Goal: Task Accomplishment & Management: Manage account settings

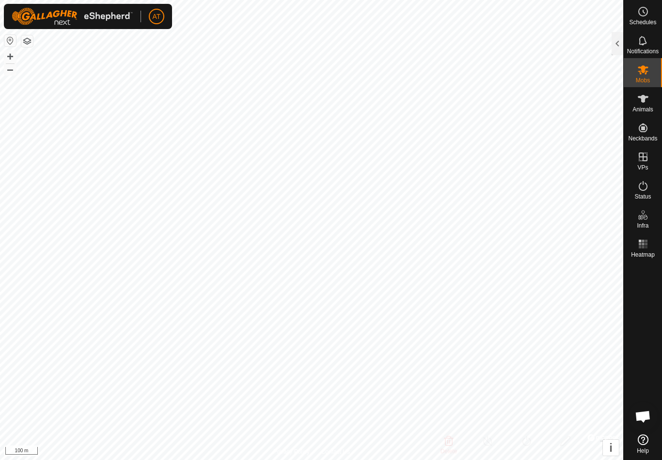
click at [615, 44] on div at bounding box center [617, 43] width 12 height 23
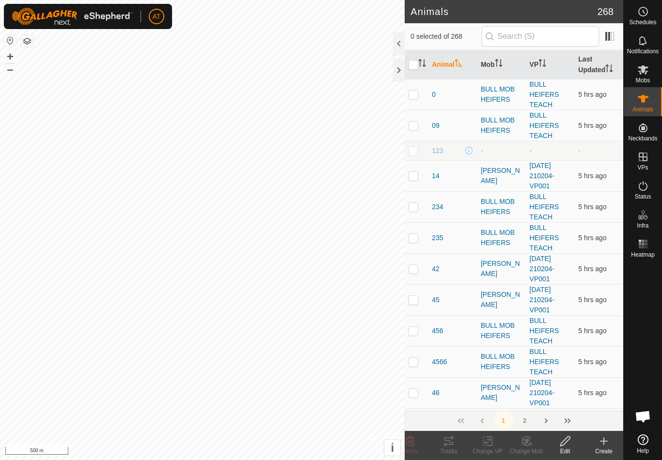
checkbox input "true"
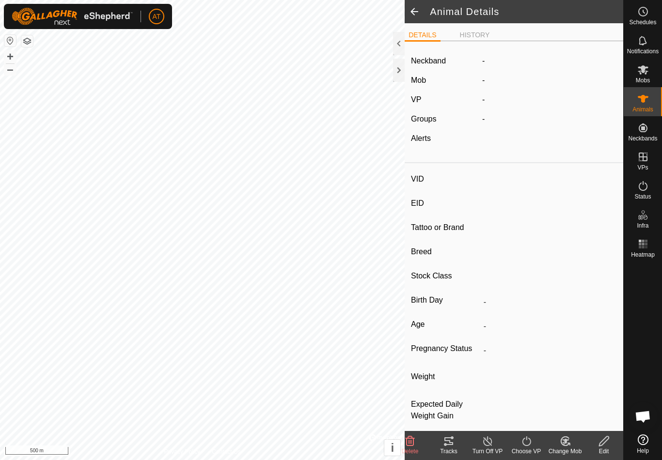
type input "Q56"
type input "-"
type input "Angus"
type input "-"
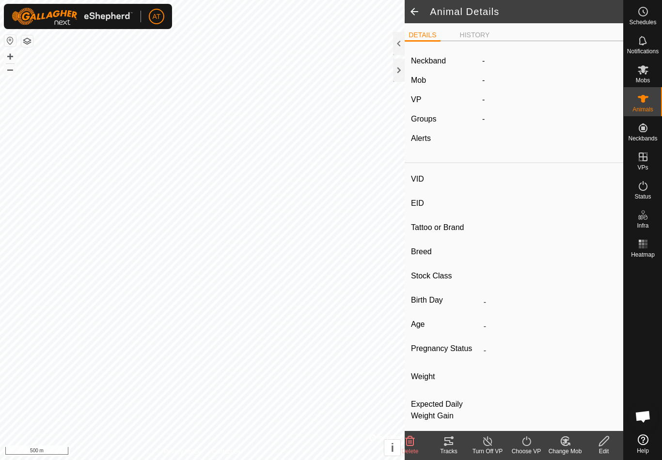
type input "Joined"
type input "0 kg"
type input "-"
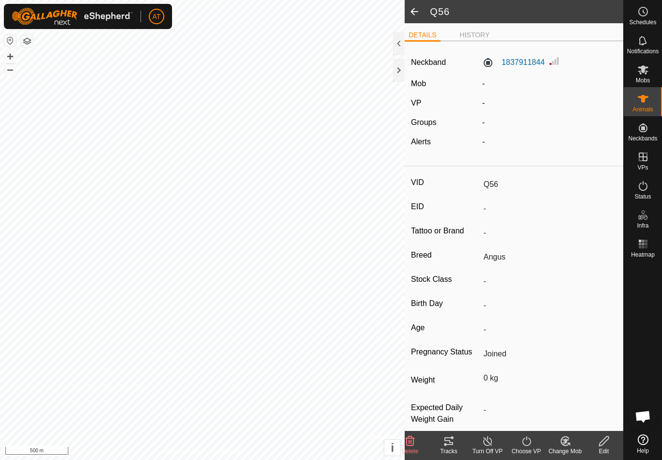
click at [420, 13] on span at bounding box center [414, 11] width 19 height 23
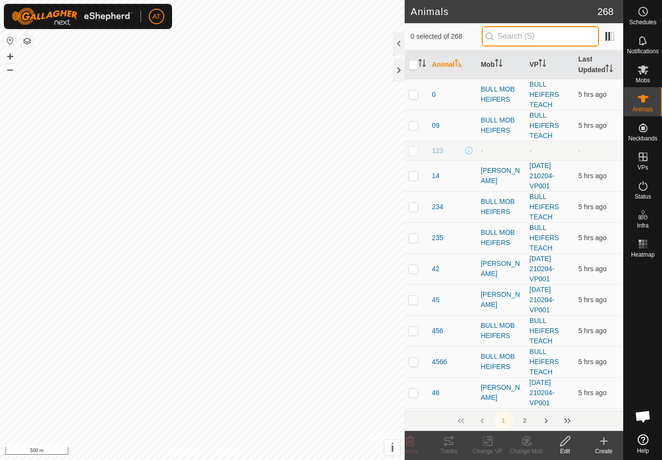
click at [566, 42] on input "text" at bounding box center [540, 36] width 117 height 20
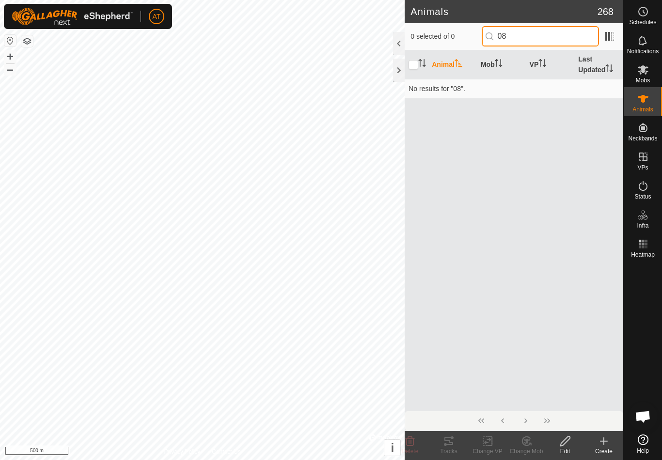
type input "0"
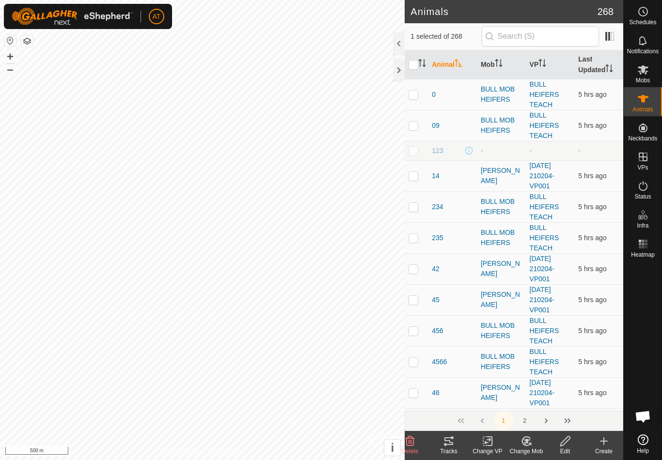
checkbox input "false"
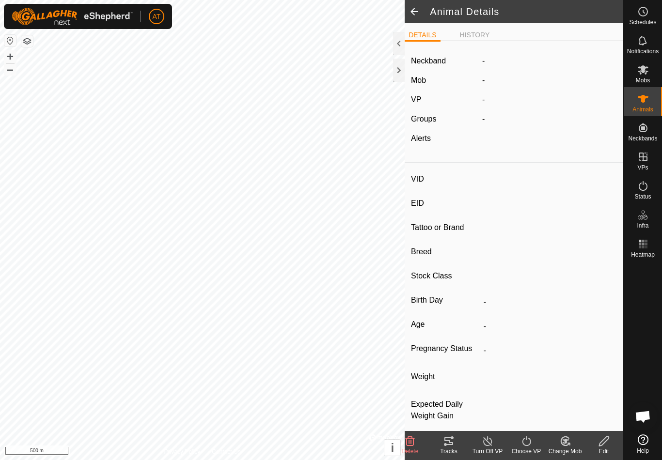
type input "Q56"
type input "-"
type input "Angus"
type input "-"
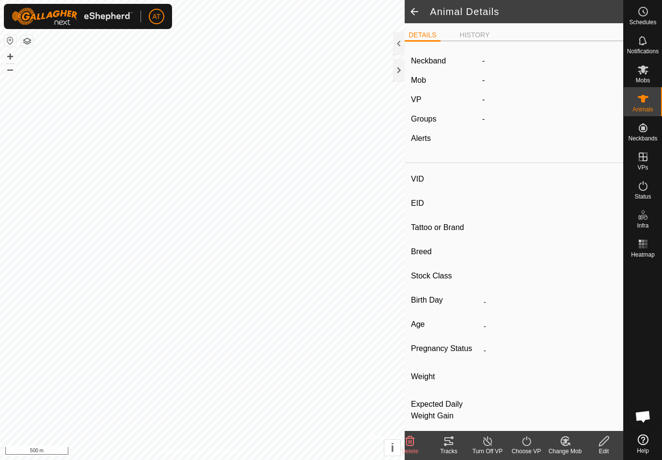
type input "Joined"
type input "0 kg"
type input "-"
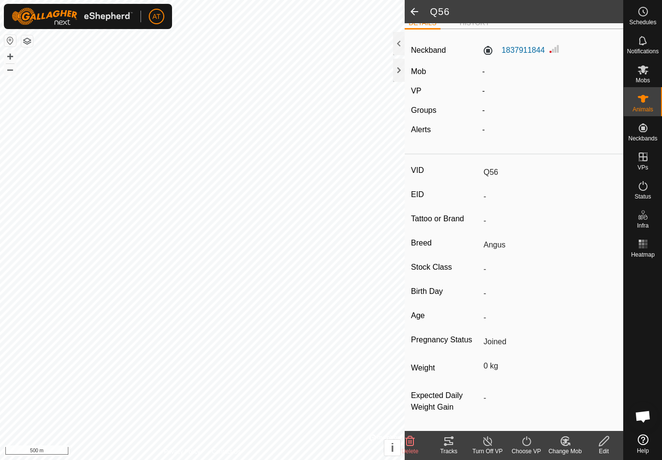
scroll to position [21, 0]
click at [423, 4] on span at bounding box center [414, 11] width 19 height 23
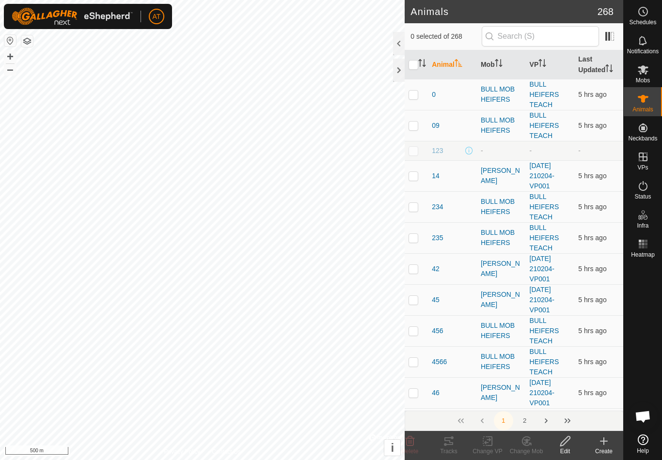
checkbox input "true"
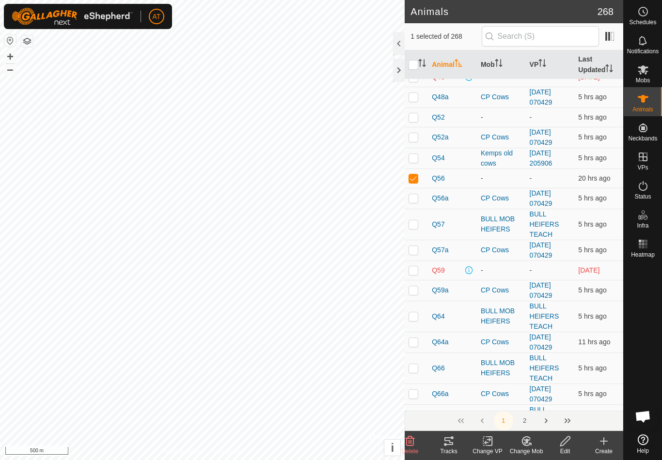
scroll to position [2188, 0]
click at [419, 260] on td at bounding box center [416, 269] width 23 height 19
click at [421, 260] on td at bounding box center [416, 269] width 23 height 19
checkbox input "false"
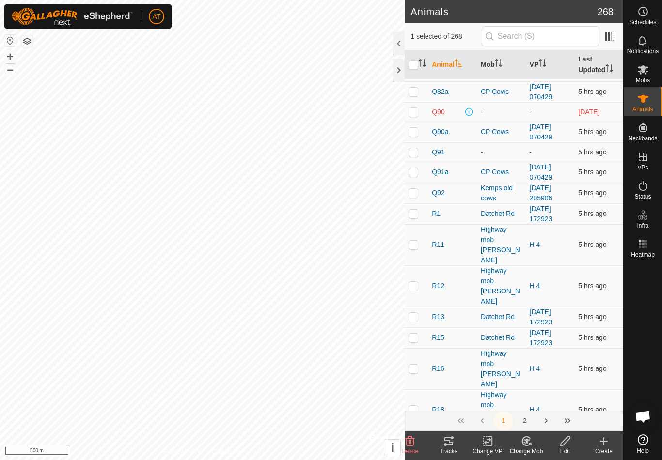
scroll to position [2738, 0]
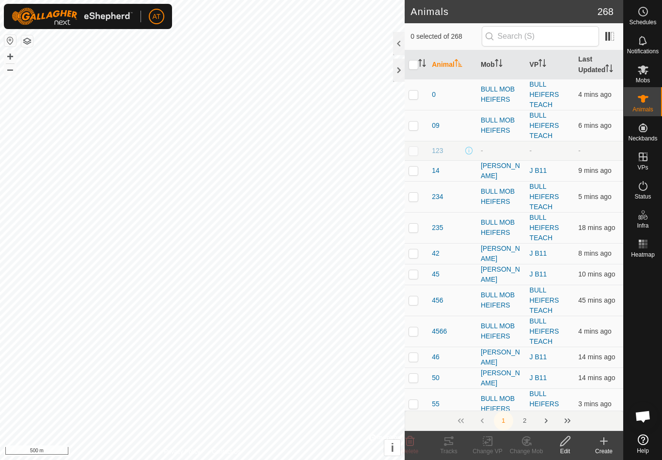
checkbox input "true"
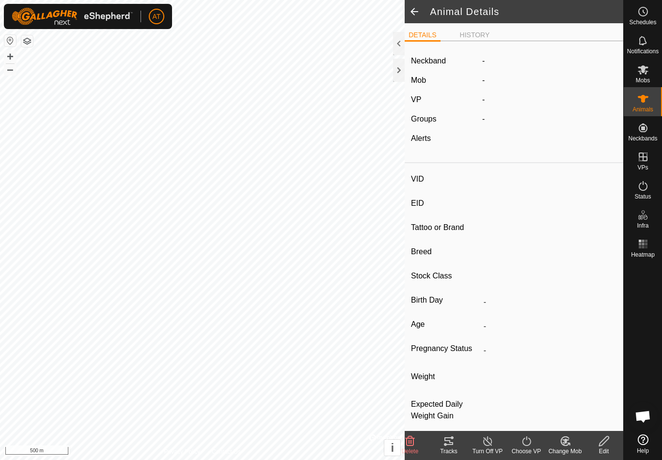
type input "Q56"
type input "-"
type input "Angus"
type input "-"
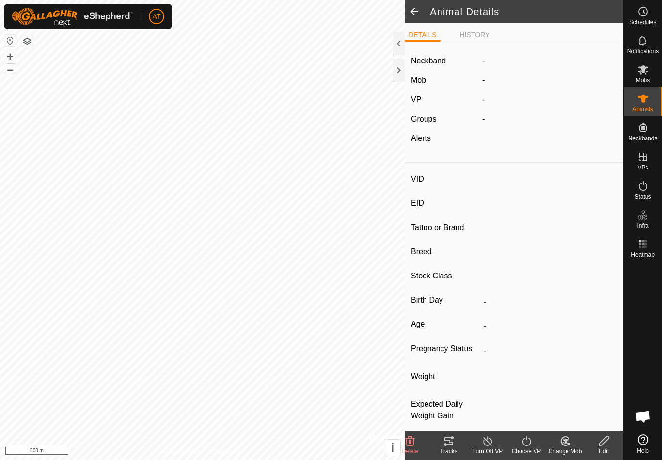
type input "Joined"
type input "0 kg"
type input "-"
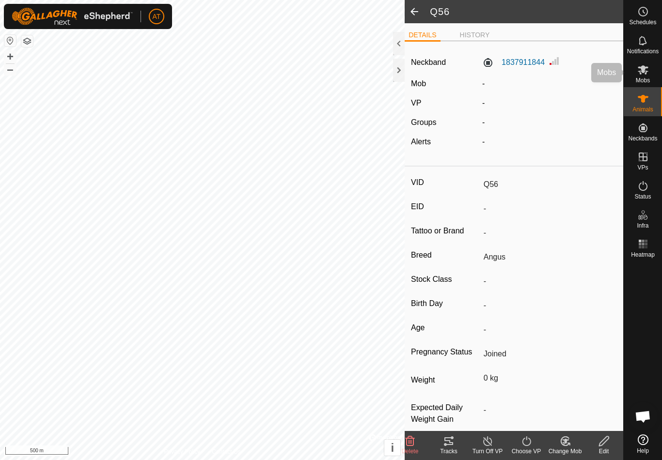
click at [655, 73] on div "Mobs" at bounding box center [643, 72] width 38 height 29
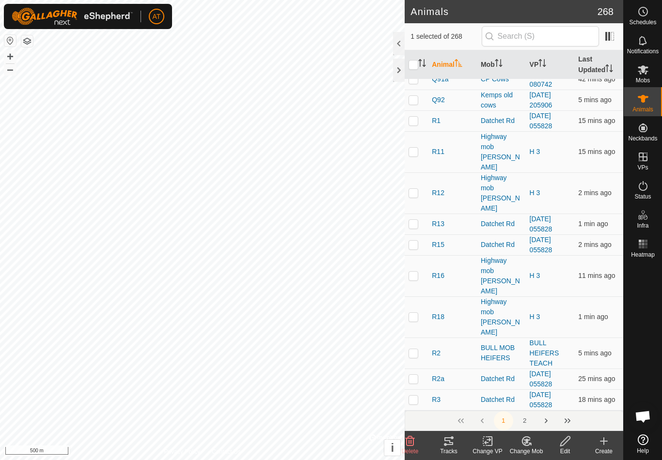
scroll to position [2750, 0]
click at [529, 428] on button "2" at bounding box center [524, 420] width 19 height 19
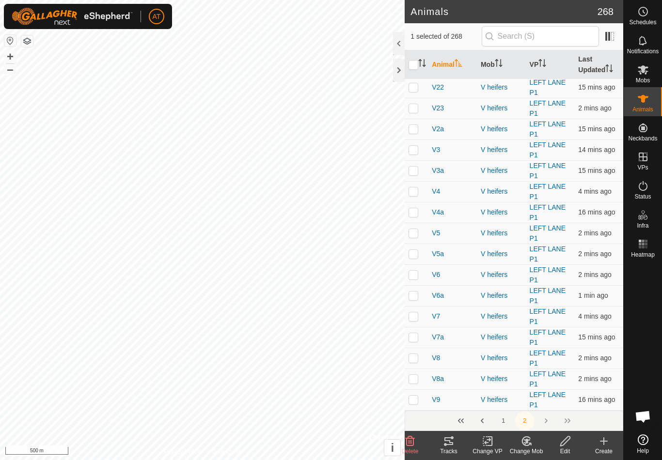
scroll to position [0, 0]
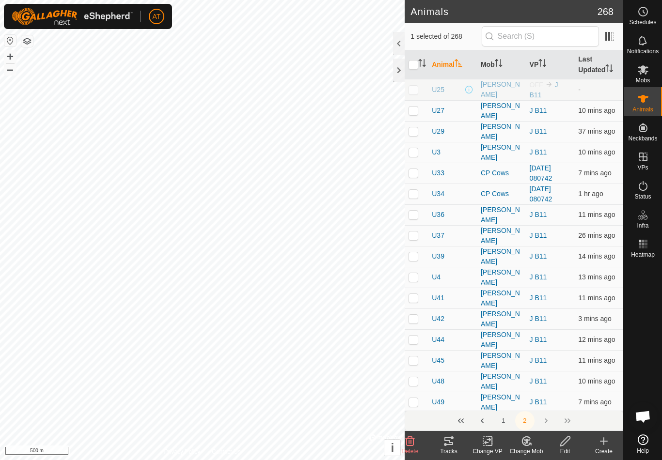
click at [503, 423] on button "1" at bounding box center [503, 420] width 19 height 19
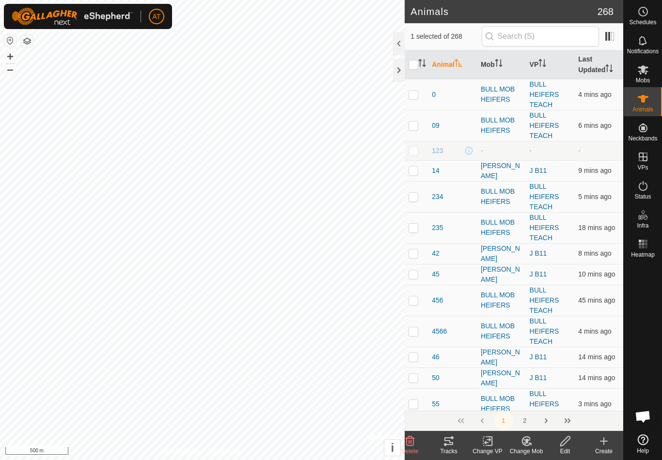
checkbox input "true"
checkbox input "false"
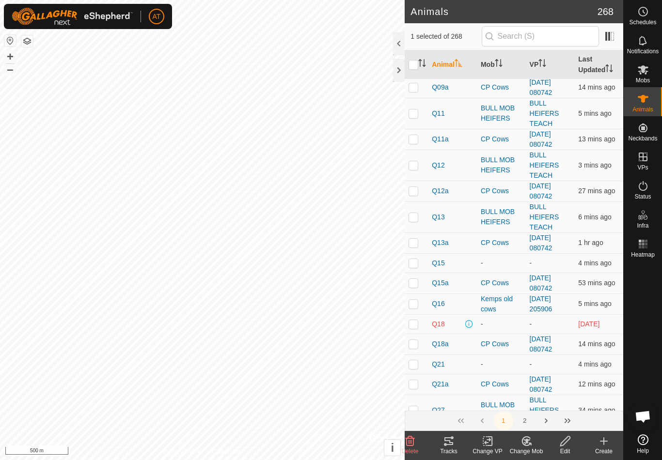
scroll to position [1419, 0]
checkbox input "false"
checkbox input "true"
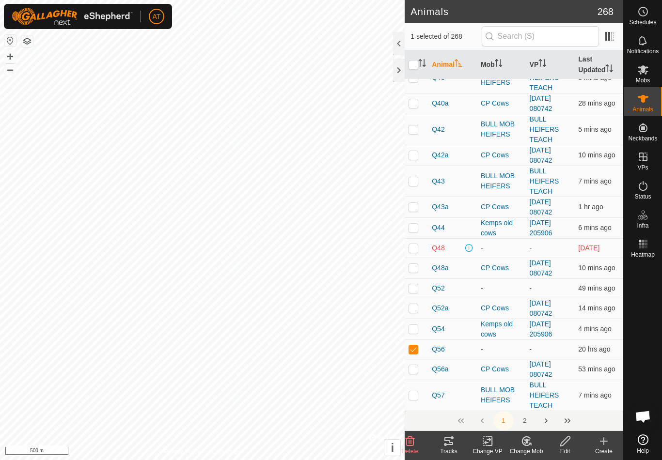
scroll to position [1936, 0]
